Goal: Task Accomplishment & Management: Manage account settings

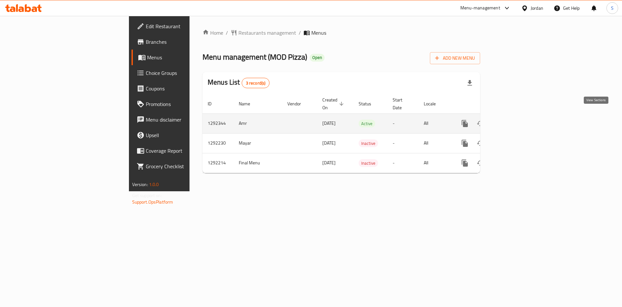
click at [519, 117] on link "enhanced table" at bounding box center [511, 124] width 16 height 16
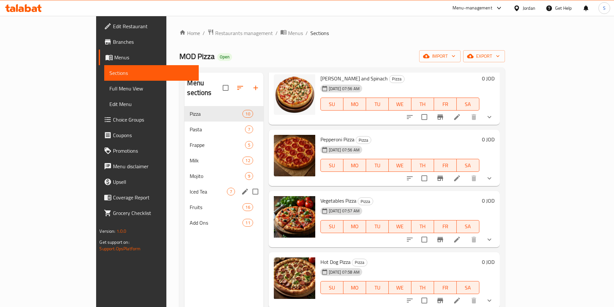
scroll to position [49, 0]
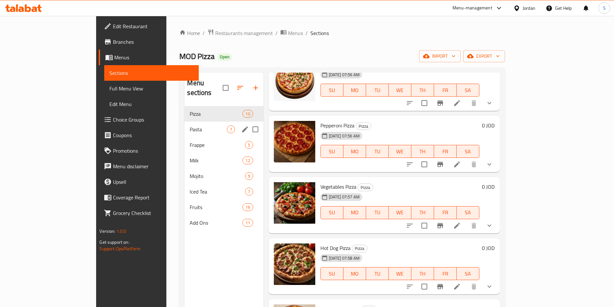
click at [185, 121] on div "Pasta 7" at bounding box center [224, 129] width 79 height 16
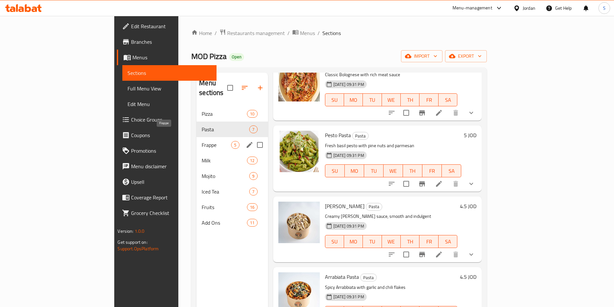
click at [202, 141] on span "Frappe" at bounding box center [216, 145] width 29 height 8
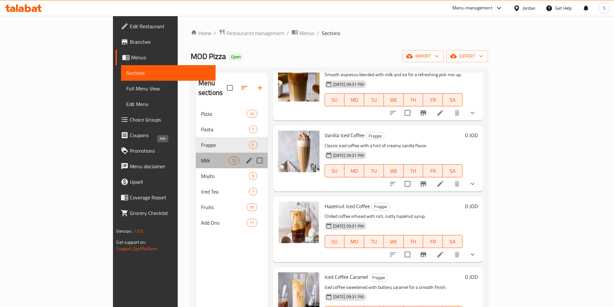
click at [201, 156] on span "Milk" at bounding box center [215, 160] width 28 height 8
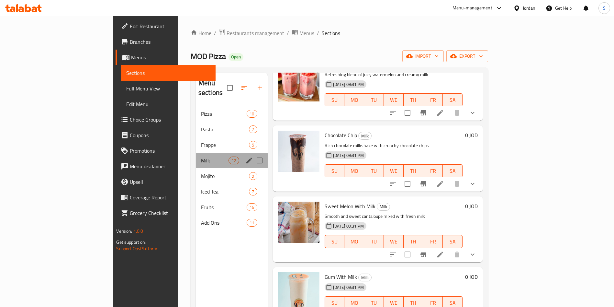
click at [196, 155] on div "Milk 12" at bounding box center [232, 160] width 72 height 16
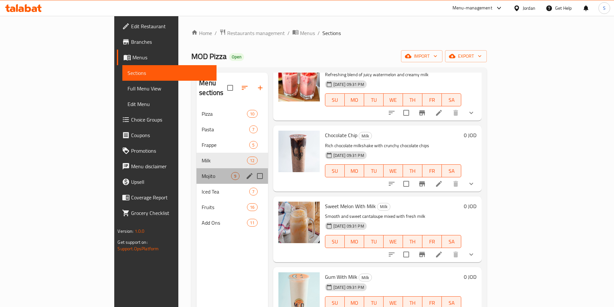
click at [197, 172] on div "Mojito 9" at bounding box center [232, 176] width 71 height 16
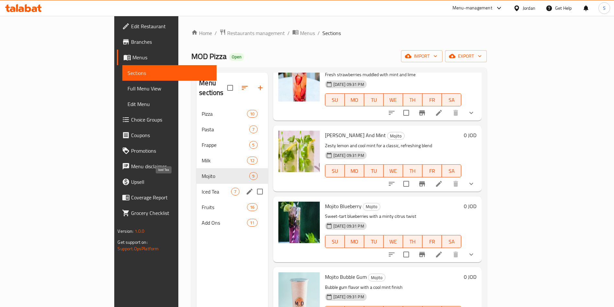
click at [202, 187] on span "Iced Tea" at bounding box center [216, 191] width 29 height 8
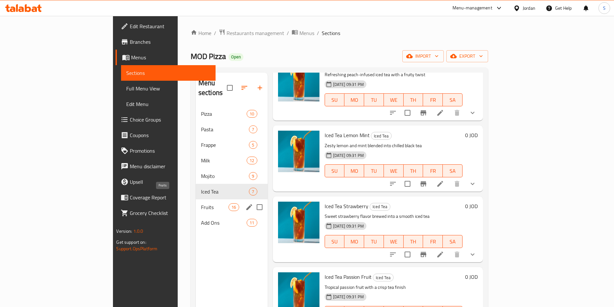
click at [201, 203] on span "Fruits" at bounding box center [215, 207] width 28 height 8
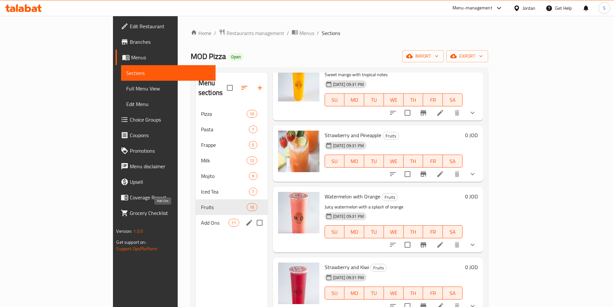
click at [201, 219] on span "Add Ons" at bounding box center [215, 223] width 28 height 8
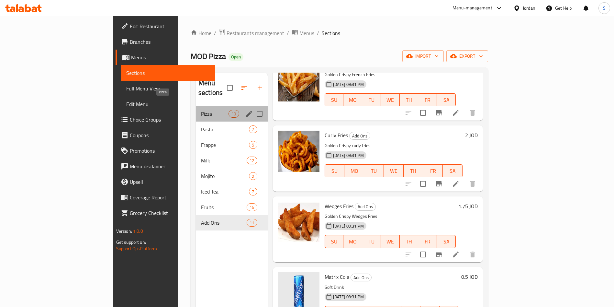
click at [201, 110] on span "Pizza" at bounding box center [215, 114] width 28 height 8
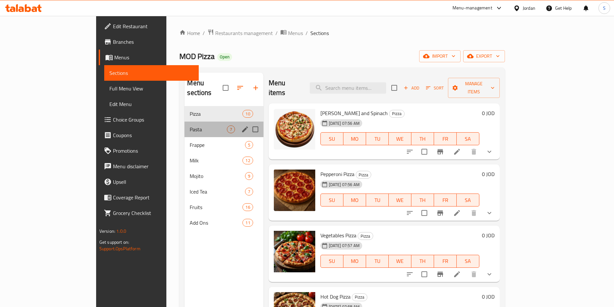
click at [185, 121] on div "Pasta 7" at bounding box center [224, 129] width 79 height 16
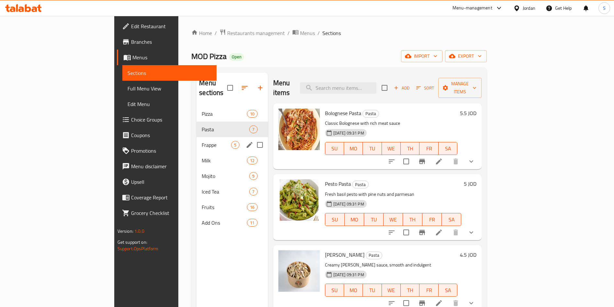
click at [197, 141] on div "Frappe 5" at bounding box center [232, 145] width 71 height 16
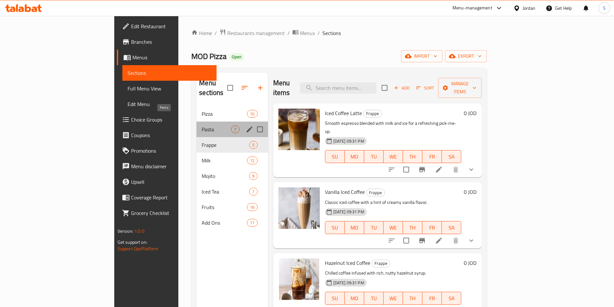
click at [202, 125] on span "Pasta" at bounding box center [216, 129] width 29 height 8
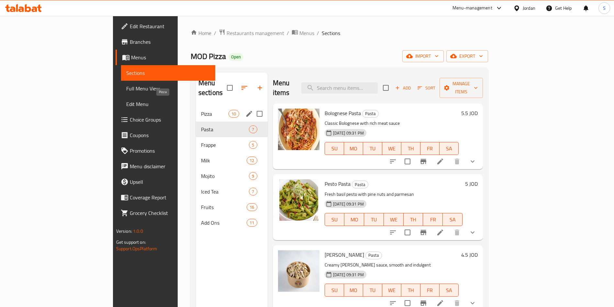
click at [201, 110] on span "Pizza" at bounding box center [215, 114] width 28 height 8
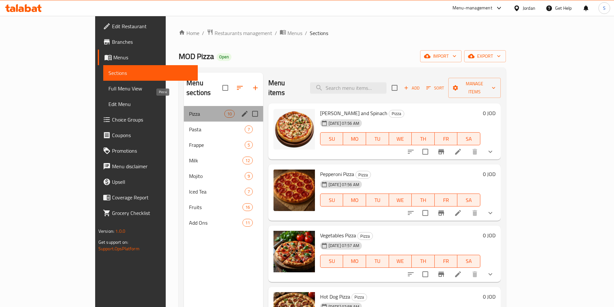
click at [189, 110] on span "Pizza" at bounding box center [206, 114] width 35 height 8
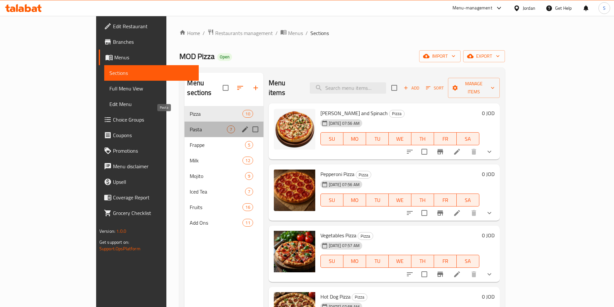
click at [190, 125] on span "Pasta" at bounding box center [208, 129] width 37 height 8
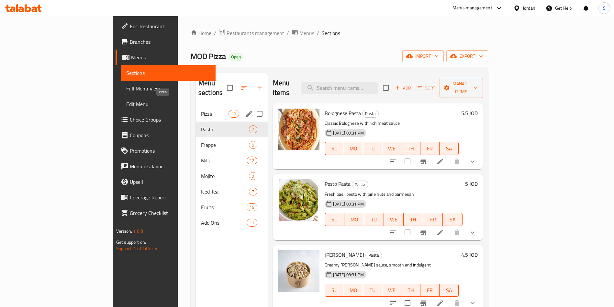
click at [201, 110] on span "Pizza" at bounding box center [215, 114] width 28 height 8
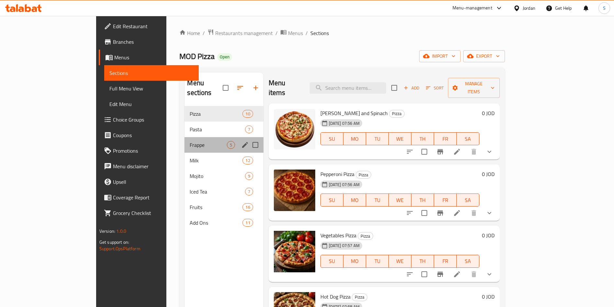
click at [185, 137] on div "Frappe 5" at bounding box center [224, 145] width 79 height 16
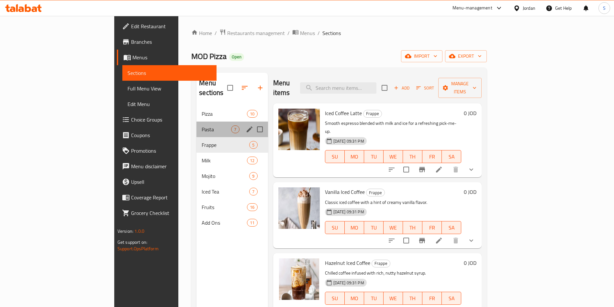
click at [197, 121] on div "Pasta 7" at bounding box center [232, 129] width 71 height 16
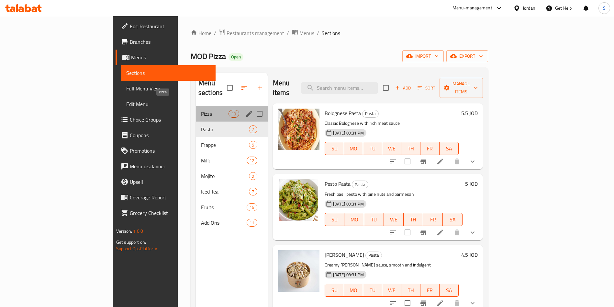
click at [201, 110] on span "Pizza" at bounding box center [215, 114] width 28 height 8
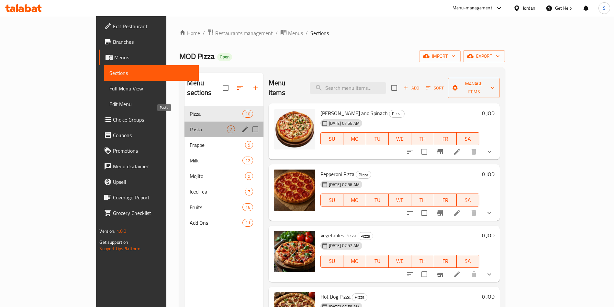
click at [190, 125] on span "Pasta" at bounding box center [208, 129] width 37 height 8
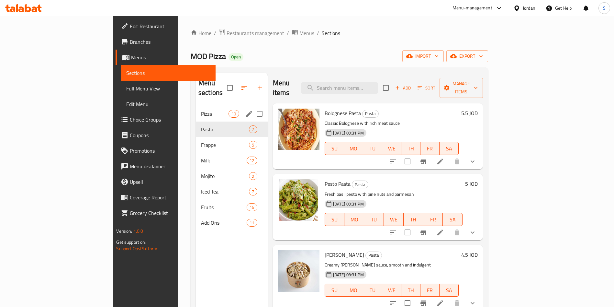
click at [201, 110] on span "Pizza" at bounding box center [215, 114] width 28 height 8
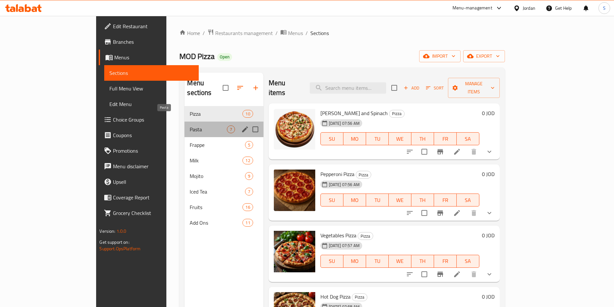
click at [190, 125] on span "Pasta" at bounding box center [208, 129] width 37 height 8
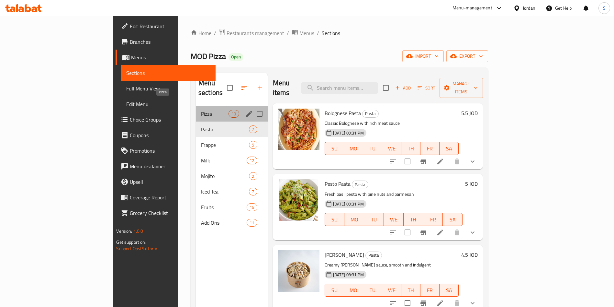
click at [201, 110] on span "Pizza" at bounding box center [215, 114] width 28 height 8
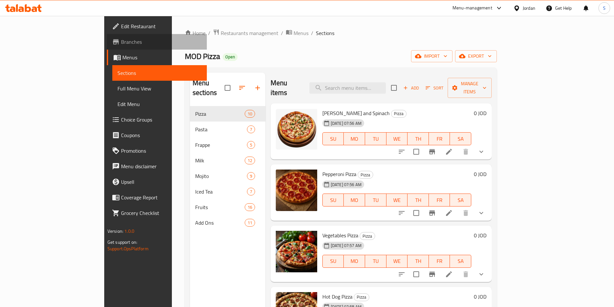
click at [121, 39] on span "Branches" at bounding box center [161, 42] width 81 height 8
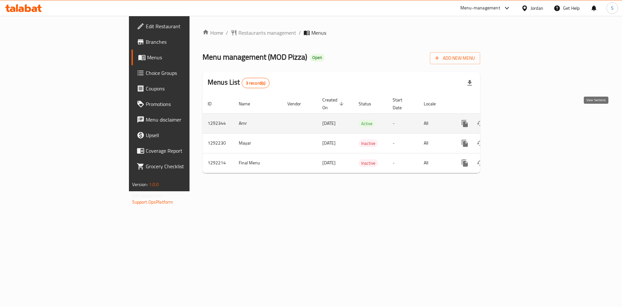
click at [515, 119] on icon "enhanced table" at bounding box center [511, 123] width 8 height 8
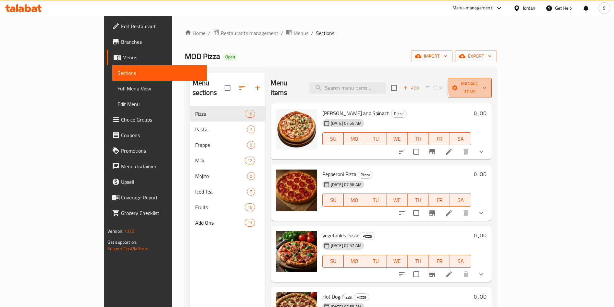
click at [487, 83] on span "Manage items" at bounding box center [470, 88] width 34 height 16
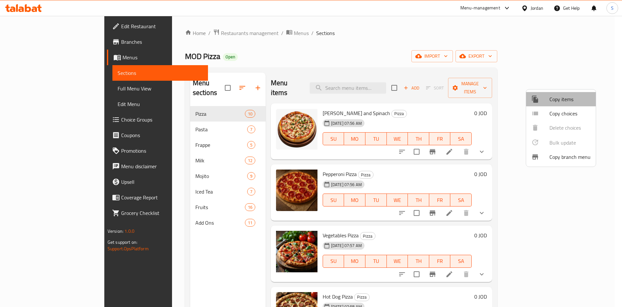
click at [563, 97] on span "Copy items" at bounding box center [569, 99] width 41 height 8
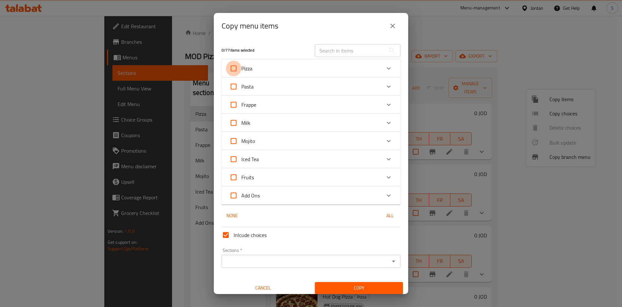
click at [235, 65] on input "Pizza" at bounding box center [234, 69] width 16 height 16
checkbox input "true"
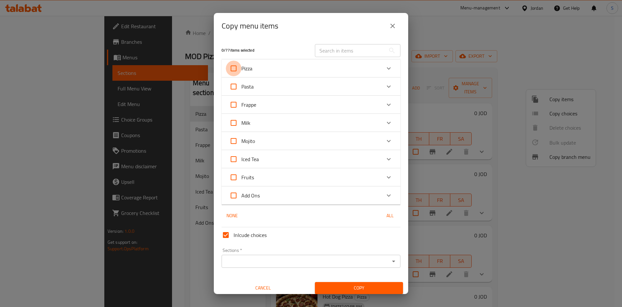
checkbox input "true"
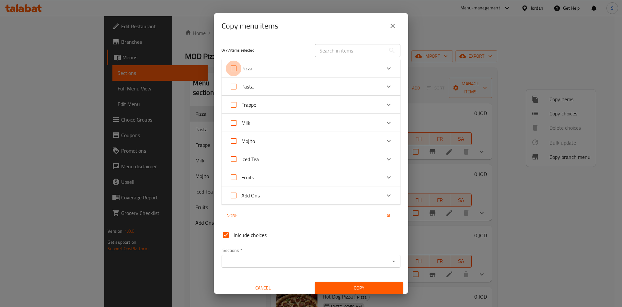
checkbox input "true"
click at [236, 83] on input "Pasta" at bounding box center [234, 87] width 16 height 16
checkbox input "true"
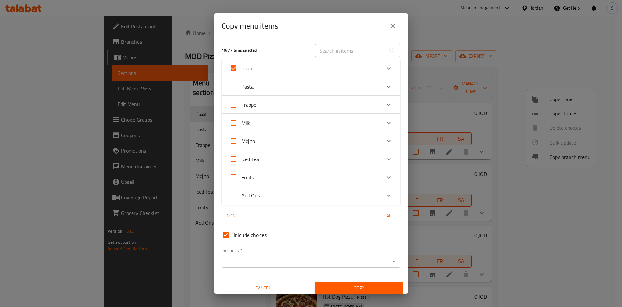
checkbox input "true"
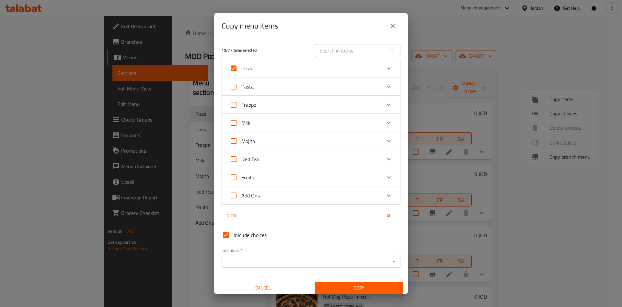
checkbox input "true"
click at [234, 91] on input "Pasta" at bounding box center [234, 87] width 16 height 16
checkbox input "false"
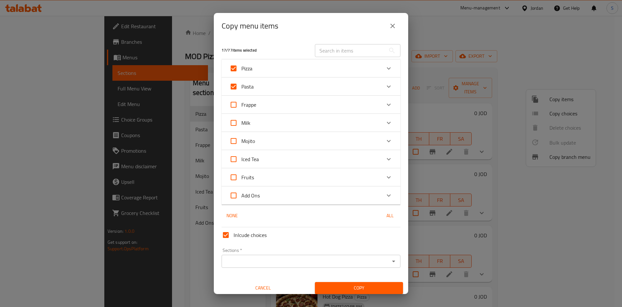
checkbox input "false"
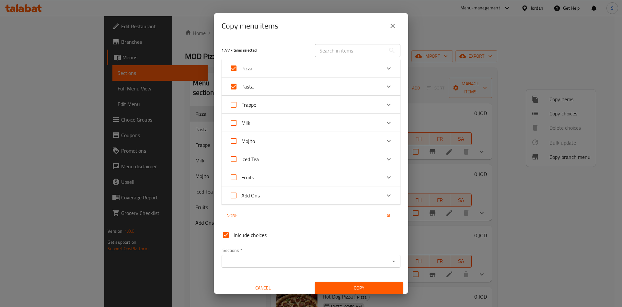
checkbox input "false"
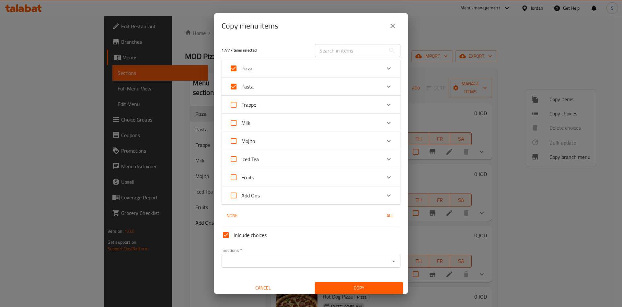
checkbox input "false"
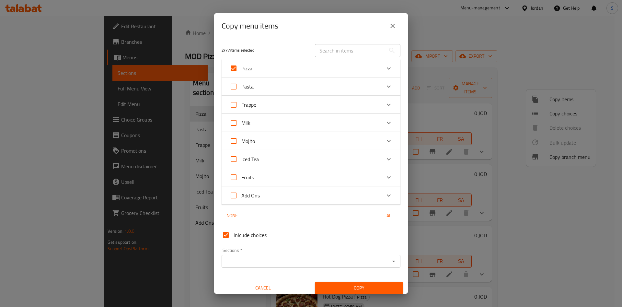
click at [234, 101] on input "Frappe" at bounding box center [234, 105] width 16 height 16
checkbox input "true"
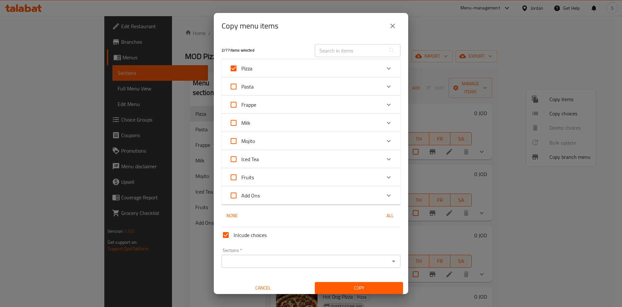
checkbox input "true"
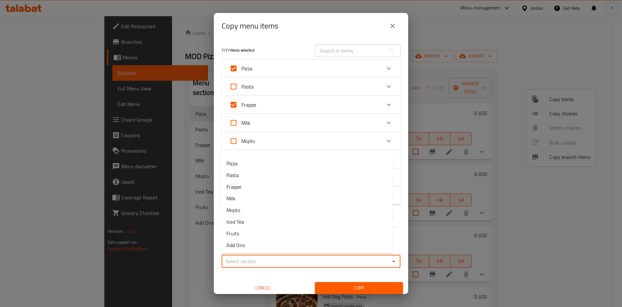
click at [268, 257] on input "Sections   *" at bounding box center [305, 260] width 164 height 9
click at [241, 88] on input "Pasta" at bounding box center [234, 87] width 16 height 16
checkbox input "true"
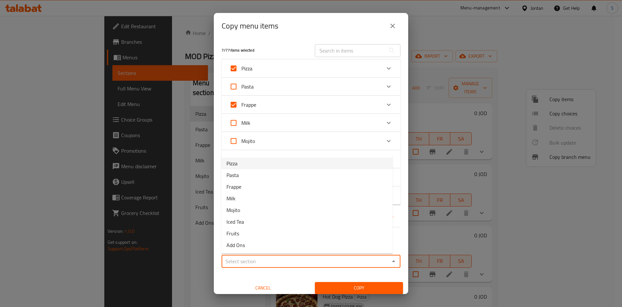
checkbox input "true"
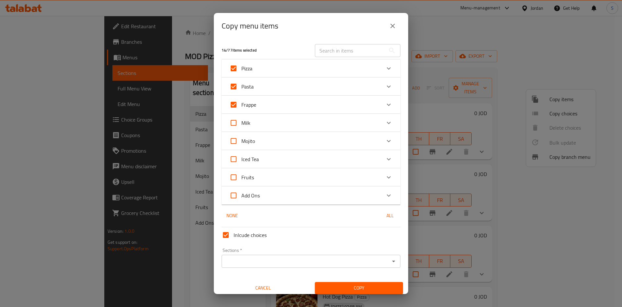
click at [229, 122] on input "Milk" at bounding box center [234, 123] width 16 height 16
checkbox input "true"
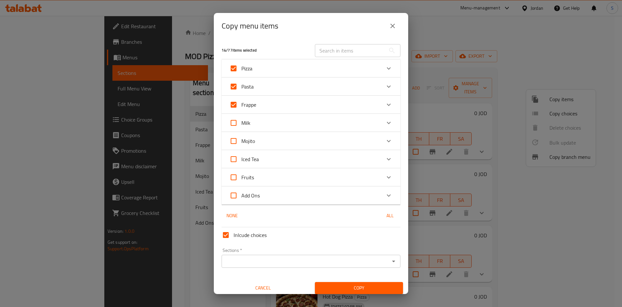
checkbox input "true"
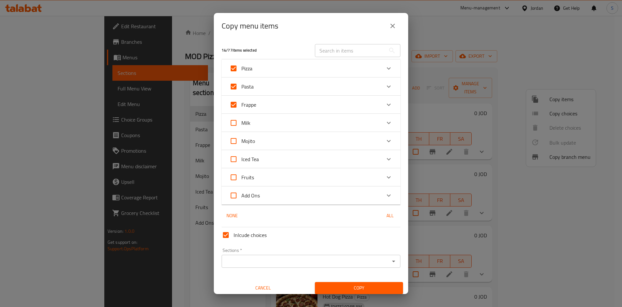
checkbox input "true"
click at [234, 143] on input "Mojito" at bounding box center [234, 141] width 16 height 16
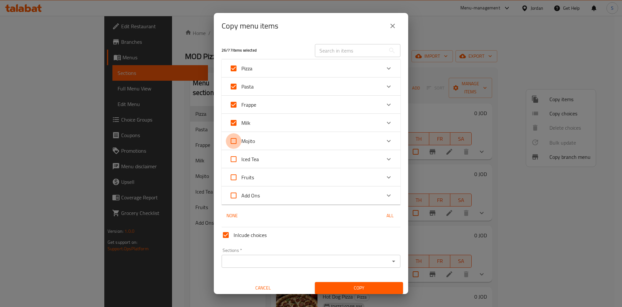
checkbox input "true"
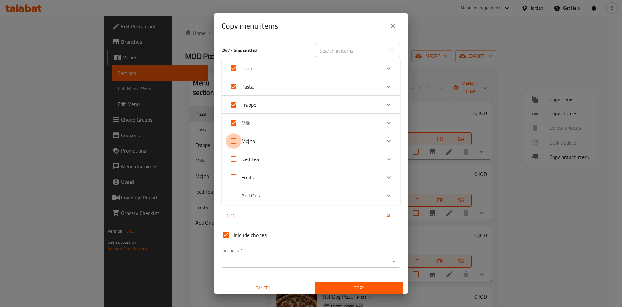
checkbox input "true"
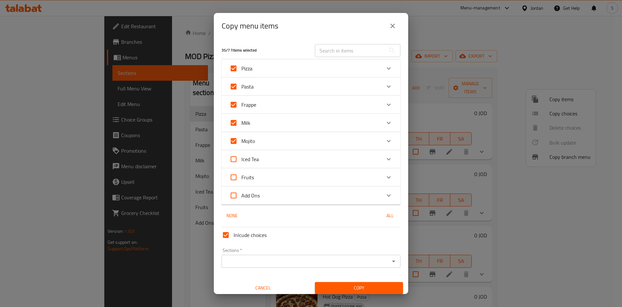
click at [235, 163] on input "Iced Tea" at bounding box center [234, 159] width 16 height 16
checkbox input "true"
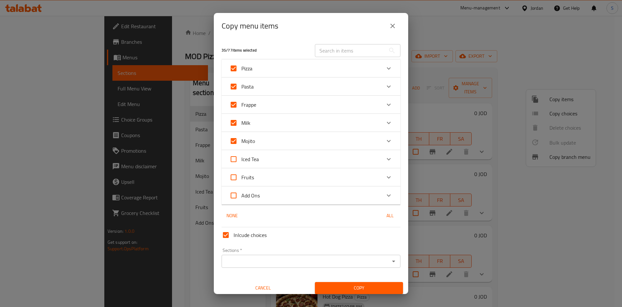
checkbox input "true"
click at [232, 176] on input "Fruits" at bounding box center [234, 177] width 16 height 16
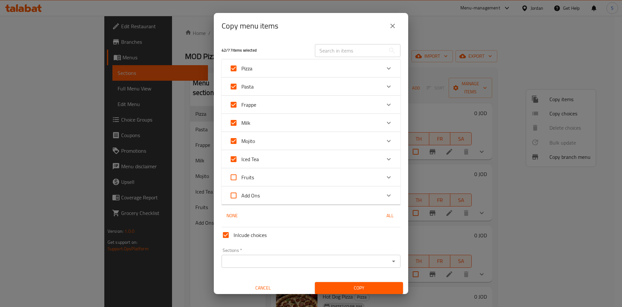
checkbox input "true"
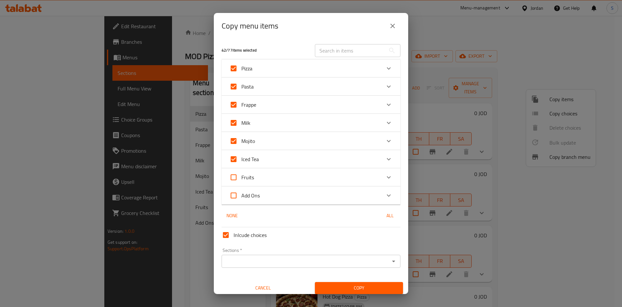
checkbox input "true"
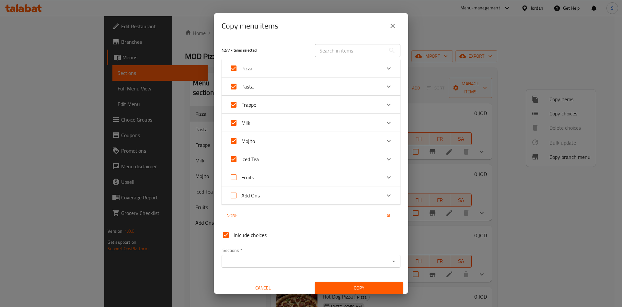
checkbox input "true"
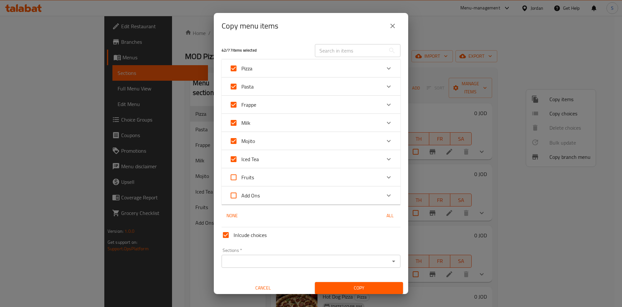
checkbox input "true"
click at [234, 192] on input "Add Ons" at bounding box center [234, 195] width 16 height 16
checkbox input "true"
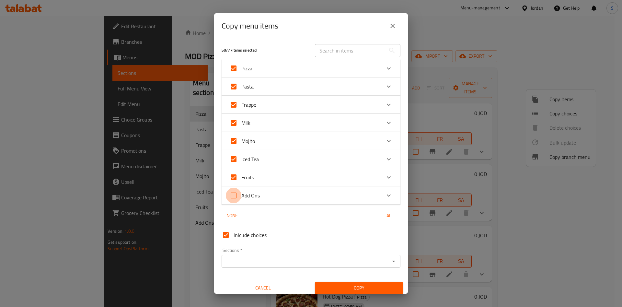
checkbox input "true"
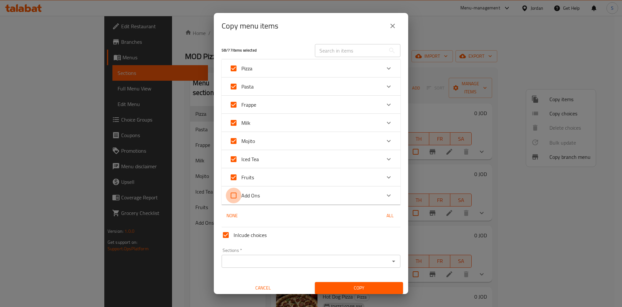
checkbox input "true"
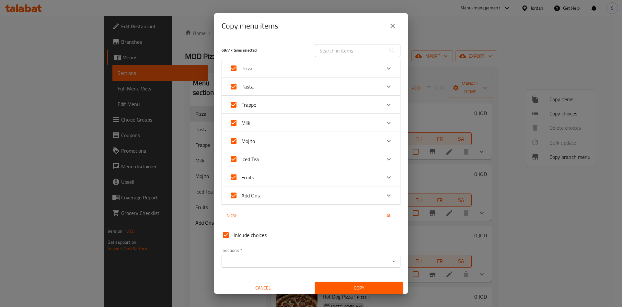
click at [342, 149] on div "Mojito" at bounding box center [310, 141] width 179 height 18
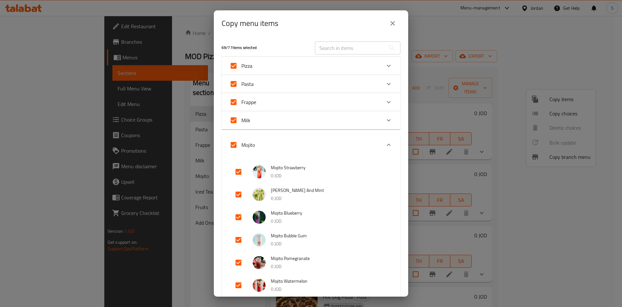
click at [282, 86] on div "Pasta" at bounding box center [305, 84] width 152 height 16
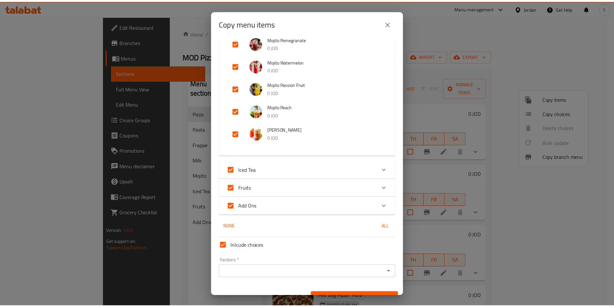
scroll to position [418, 0]
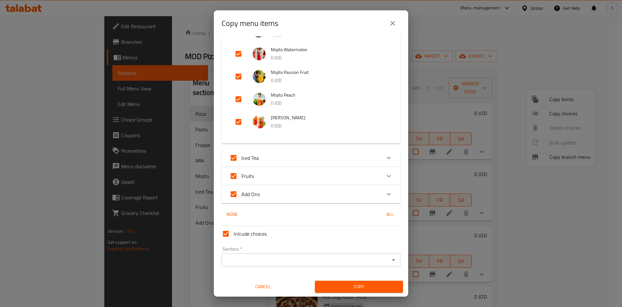
click at [278, 258] on input "Sections   *" at bounding box center [305, 259] width 164 height 9
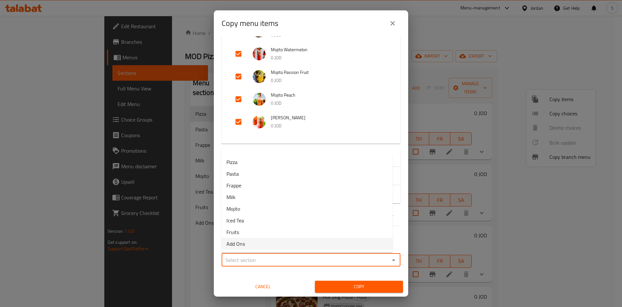
click at [253, 285] on span "Cancel" at bounding box center [262, 286] width 83 height 8
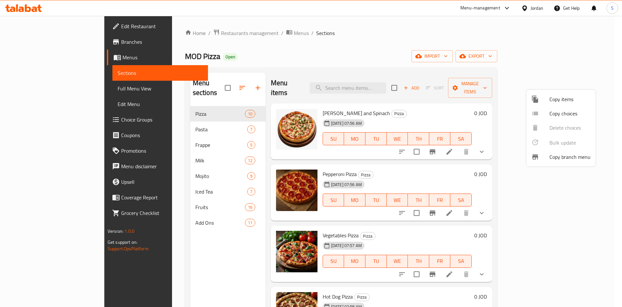
click at [387, 108] on div at bounding box center [311, 153] width 622 height 307
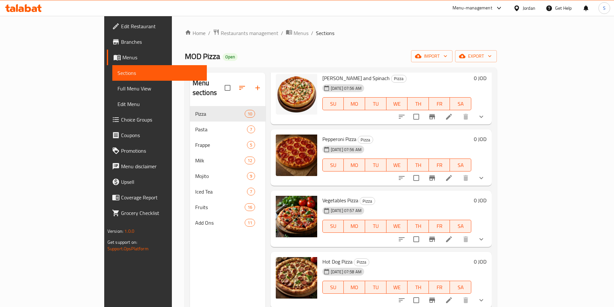
scroll to position [0, 0]
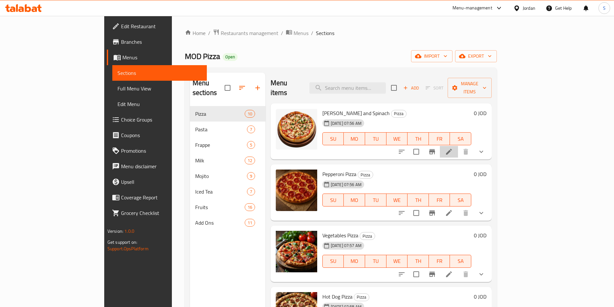
click at [458, 146] on li at bounding box center [449, 152] width 18 height 12
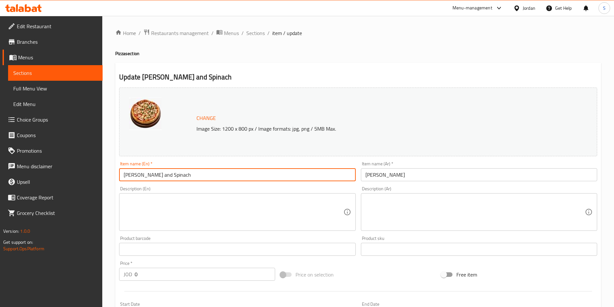
drag, startPoint x: 128, startPoint y: 179, endPoint x: 123, endPoint y: 177, distance: 4.8
click at [126, 179] on input "[PERSON_NAME] and Spinach" at bounding box center [237, 174] width 236 height 13
click at [122, 176] on input "[PERSON_NAME] and Spinach" at bounding box center [237, 174] width 236 height 13
click at [122, 176] on input "لاعغMargherita and Spinach" at bounding box center [237, 174] width 236 height 13
drag, startPoint x: 132, startPoint y: 176, endPoint x: 112, endPoint y: 173, distance: 20.4
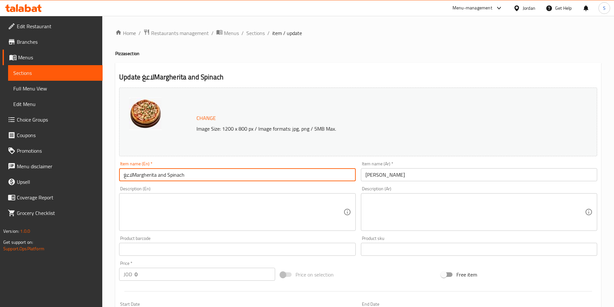
click at [112, 173] on div "Home / Restaurants management / Menus / Sections / item / update Pizza section …" at bounding box center [358, 258] width 512 height 484
type input "buy 2 get 1 free Margherita and Spinach"
click at [465, 173] on input "مرجريتا سبانخ" at bounding box center [479, 174] width 236 height 13
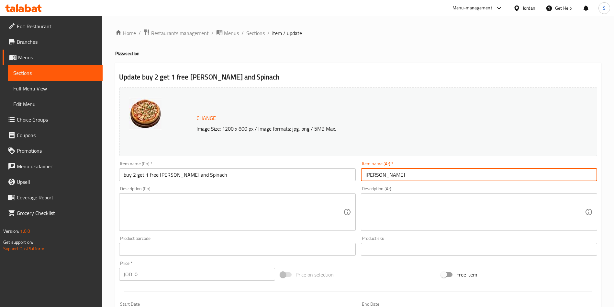
click at [463, 172] on input "مرجريتا سبانخ" at bounding box center [479, 174] width 236 height 13
click at [589, 174] on input "مرجريتا سبانخ" at bounding box center [479, 174] width 236 height 13
click at [591, 174] on input "مرجريتا سبانخ" at bounding box center [479, 174] width 236 height 13
type input "مرجريتا سبانخ"
click at [254, 37] on span "Sections" at bounding box center [255, 33] width 18 height 8
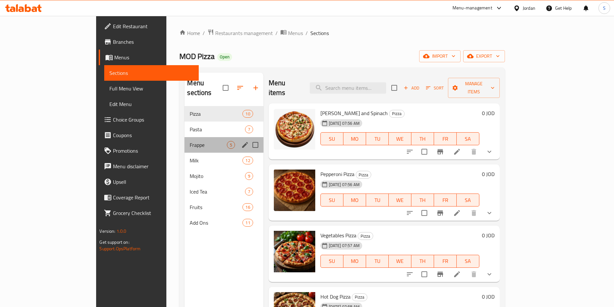
click at [199, 137] on div "Frappe 5" at bounding box center [224, 145] width 79 height 16
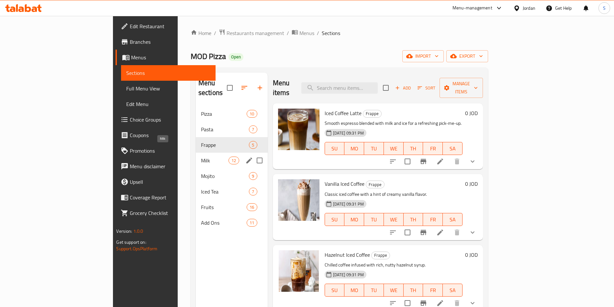
click at [201, 156] on span "Milk" at bounding box center [215, 160] width 28 height 8
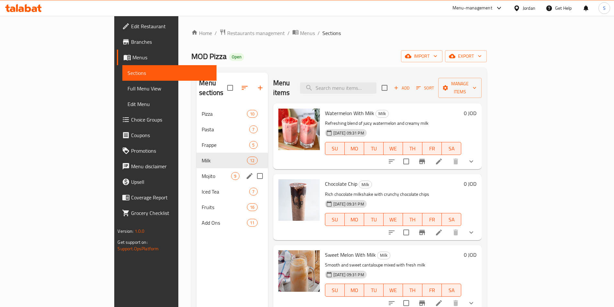
click at [197, 171] on div "Mojito 9" at bounding box center [232, 176] width 71 height 16
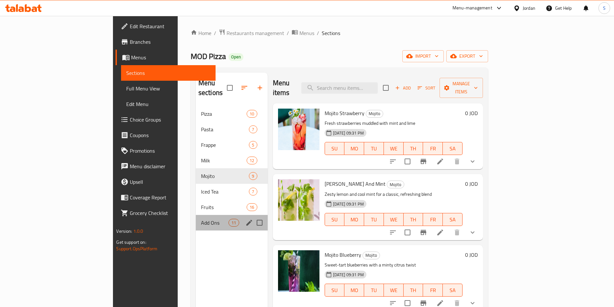
click at [196, 215] on div "Add Ons 11" at bounding box center [232, 223] width 72 height 16
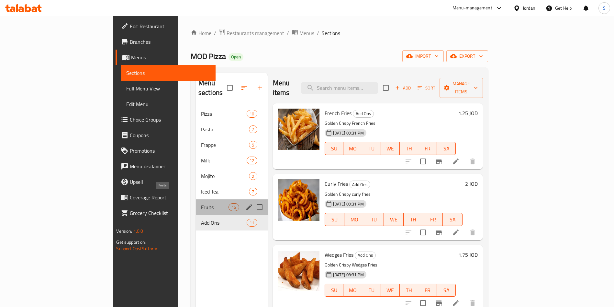
click at [201, 203] on span "Fruits" at bounding box center [215, 207] width 28 height 8
